Goal: Submit feedback/report problem

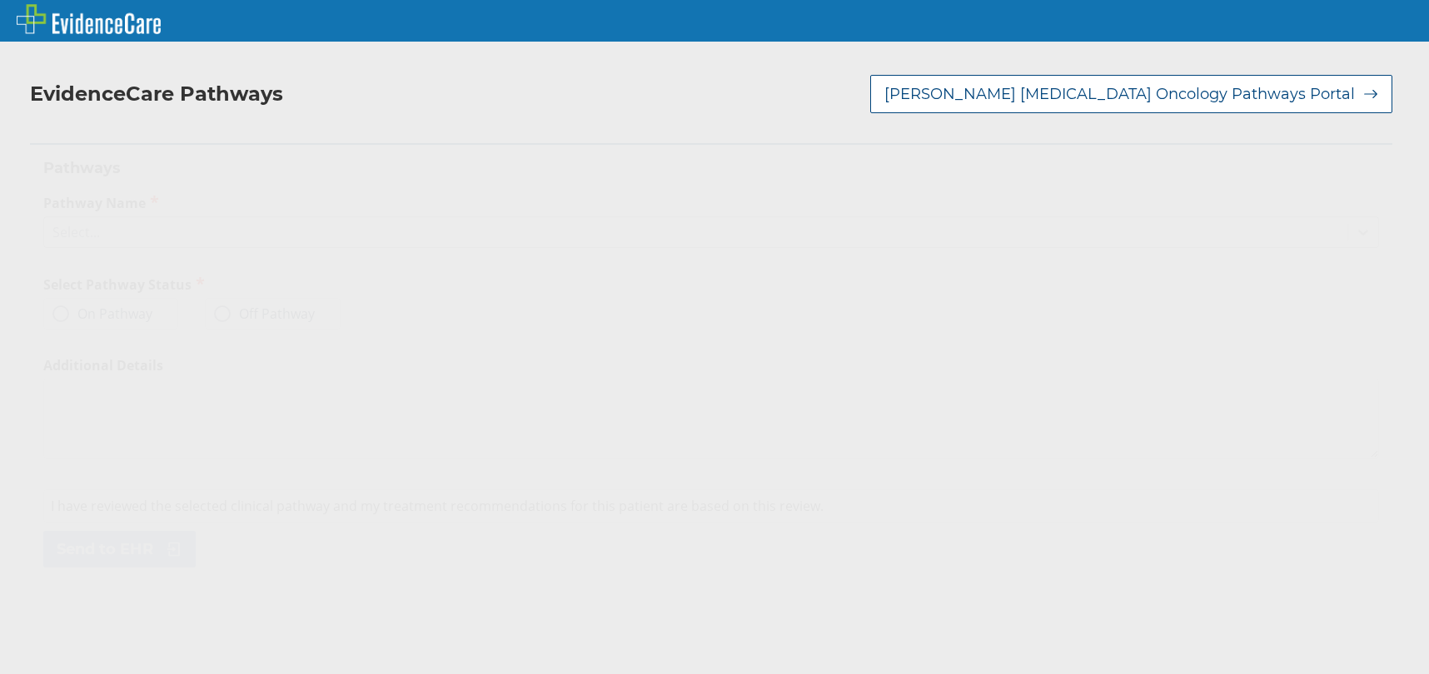
click at [1355, 224] on icon at bounding box center [1363, 232] width 17 height 17
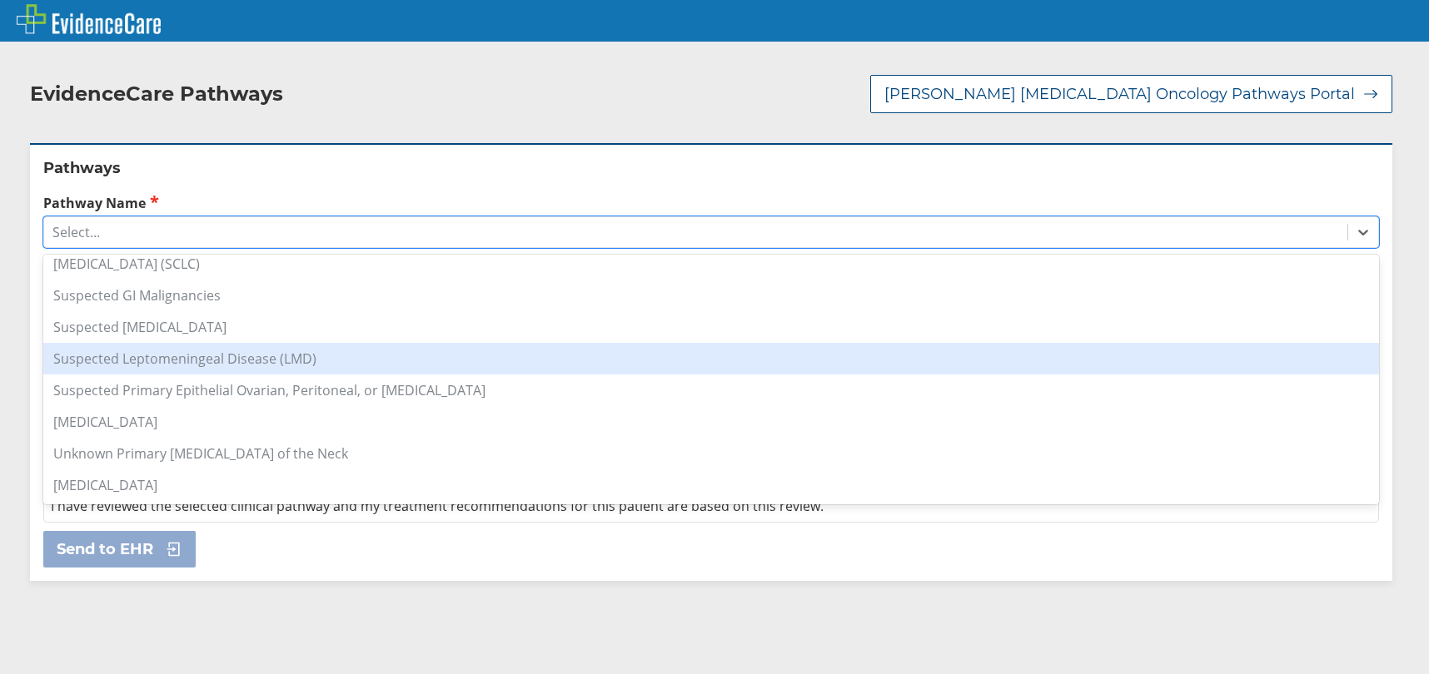
scroll to position [1236, 0]
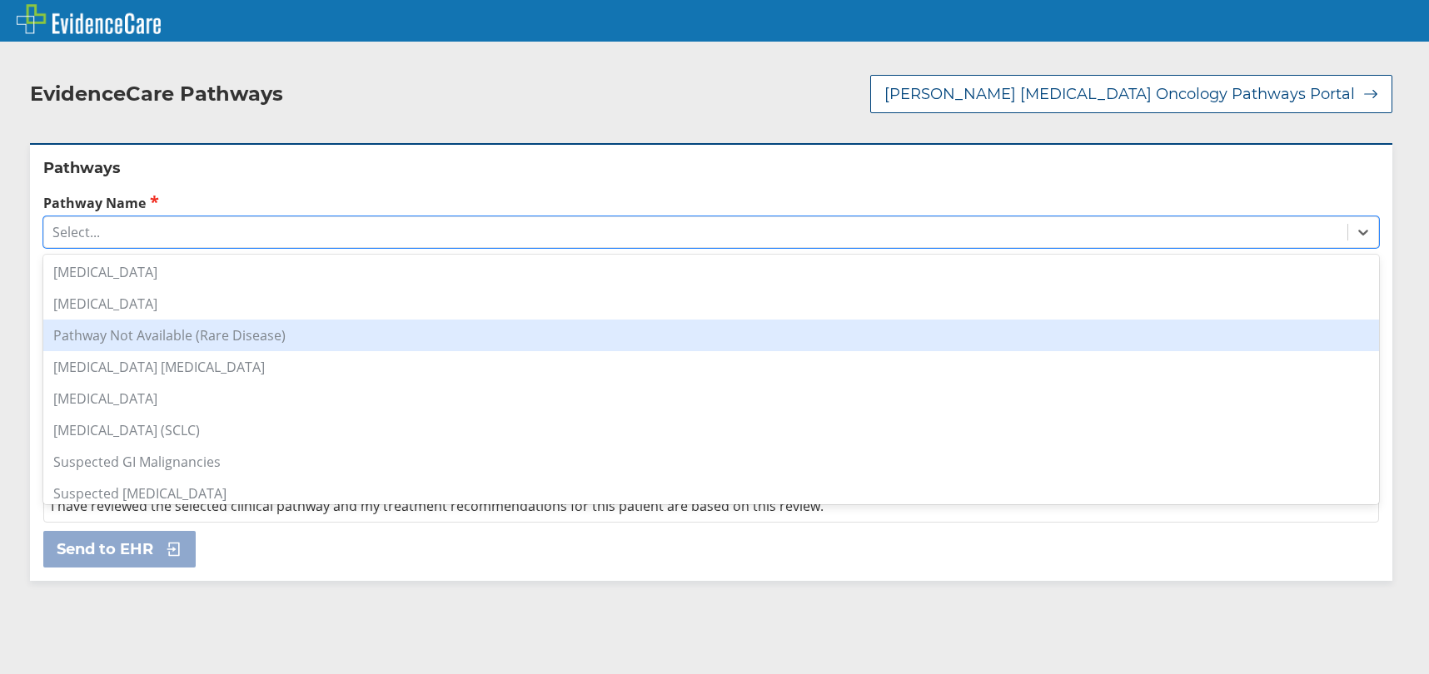
click at [172, 327] on div "Pathway Not Available (Rare Disease)" at bounding box center [710, 336] width 1335 height 32
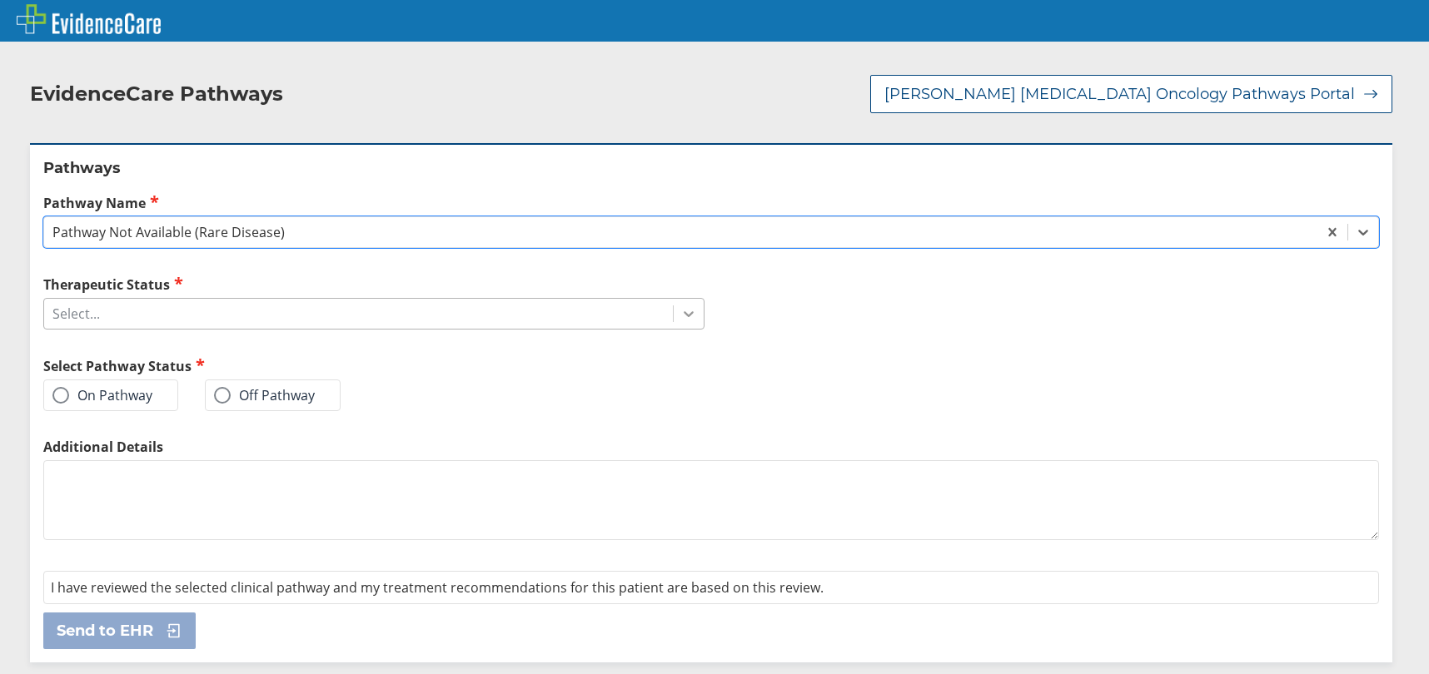
click at [682, 306] on icon at bounding box center [688, 314] width 17 height 17
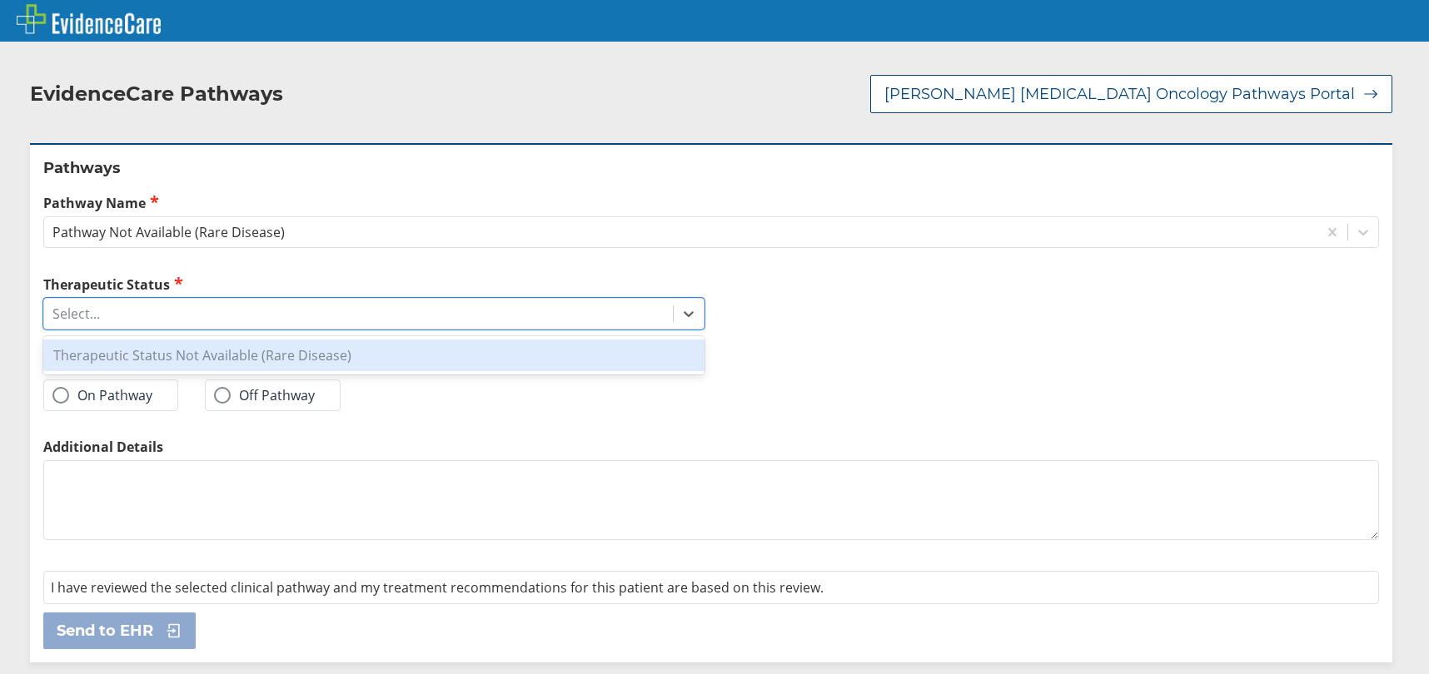
click at [336, 341] on div "Therapeutic Status Not Available (Rare Disease)" at bounding box center [373, 356] width 661 height 32
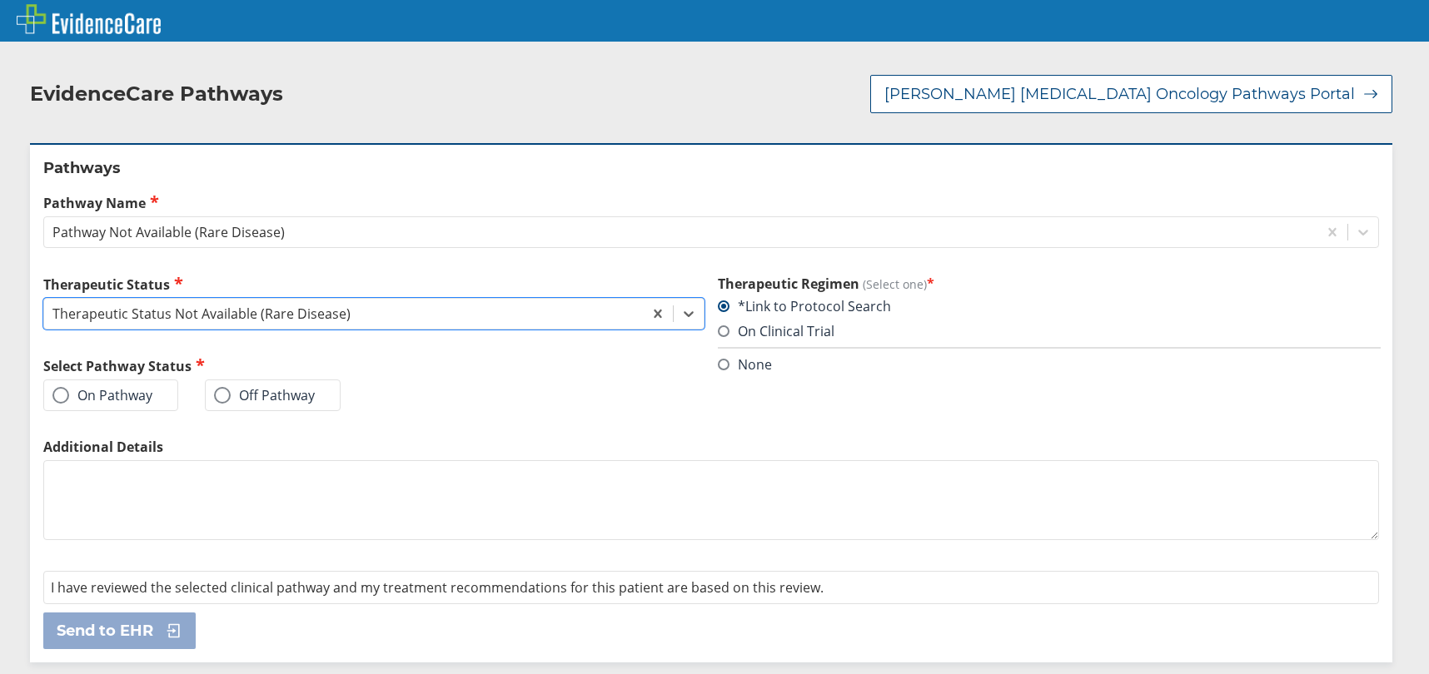
click at [119, 387] on label "On Pathway" at bounding box center [102, 395] width 100 height 17
click at [0, 0] on input "On Pathway" at bounding box center [0, 0] width 0 height 0
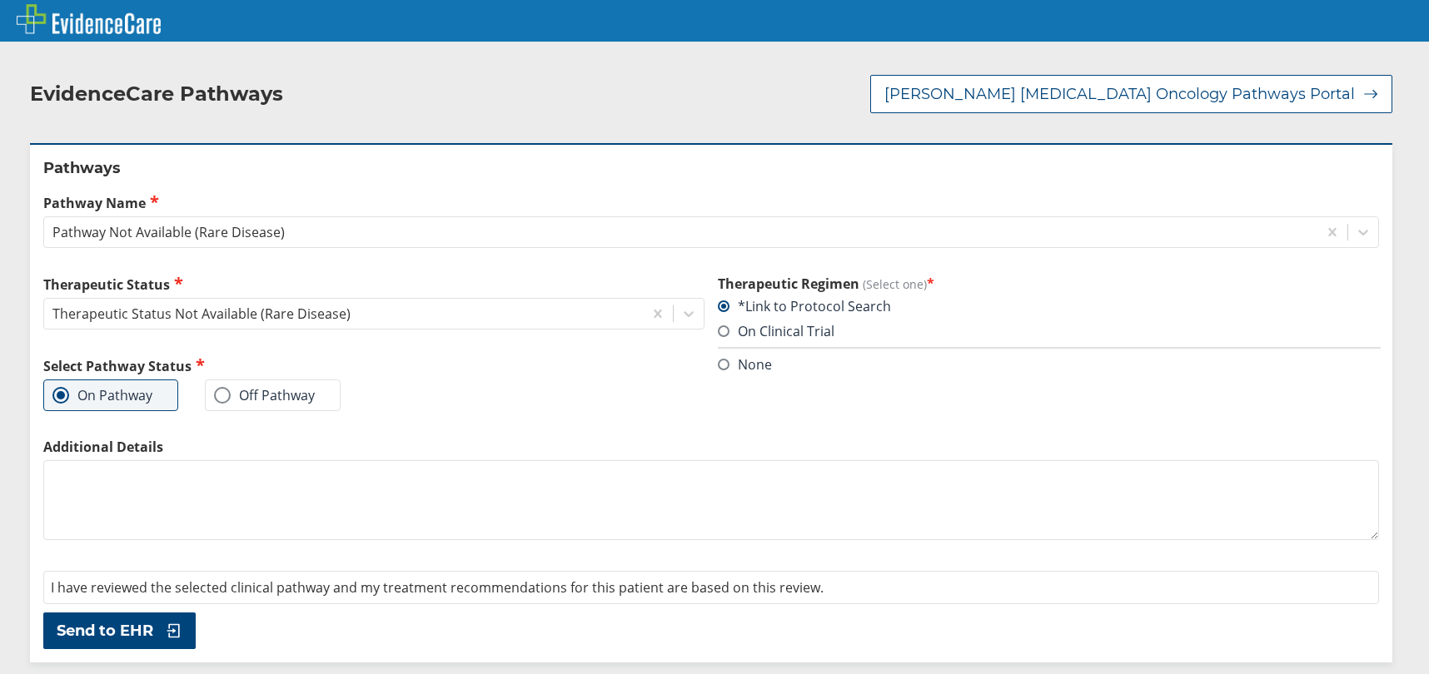
click at [159, 470] on textarea "Additional Details" at bounding box center [710, 500] width 1335 height 80
click at [547, 460] on textarea "Additional Details" at bounding box center [710, 500] width 1335 height 80
paste textarea "TCHP for [MEDICAL_DATA] HER2/neu positive"
type textarea "TCHP for [MEDICAL_DATA] HER2/neu positive"
click at [152, 621] on span "Send to EHR" at bounding box center [105, 631] width 97 height 20
